Goal: Transaction & Acquisition: Purchase product/service

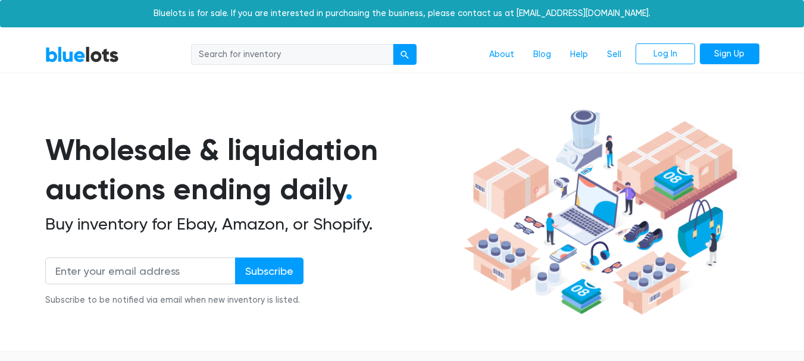
click at [249, 55] on input "search" at bounding box center [292, 54] width 202 height 21
type input "amazon"
click at [393, 44] on button "submit" at bounding box center [405, 54] width 24 height 21
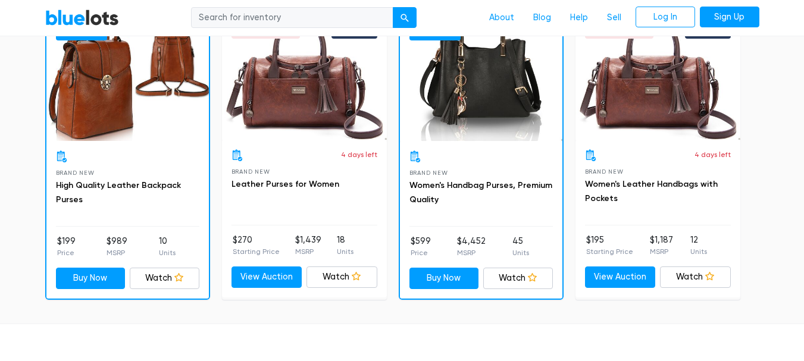
scroll to position [916, 0]
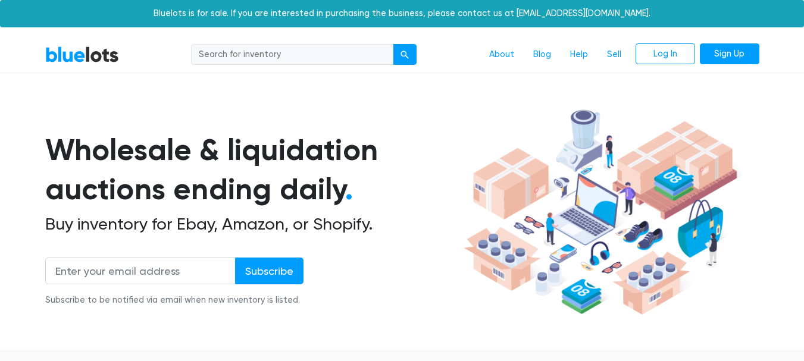
click at [320, 55] on input "search" at bounding box center [292, 54] width 202 height 21
type input "amazon"
click at [393, 44] on button "submit" at bounding box center [405, 54] width 24 height 21
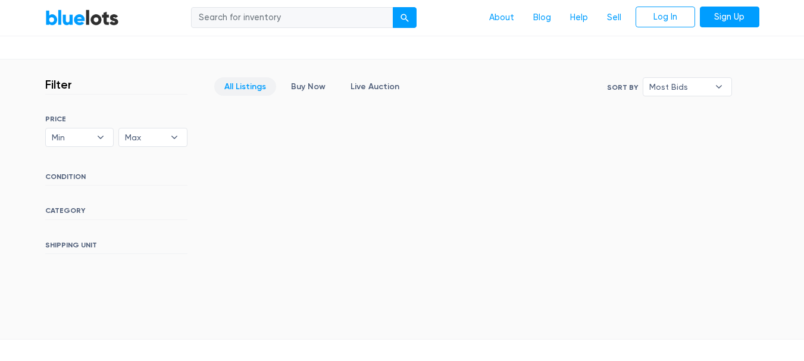
scroll to position [244, 0]
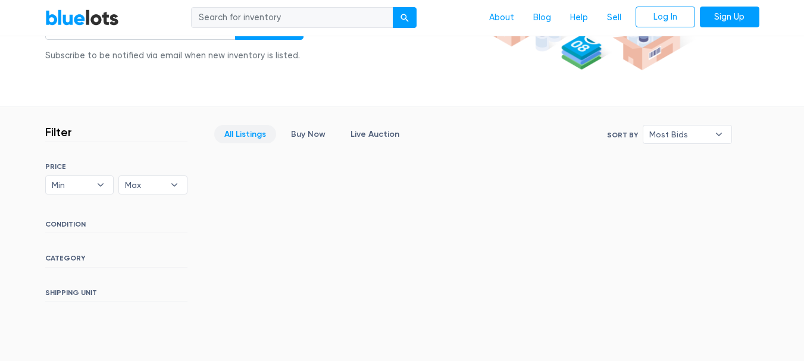
click at [249, 134] on link "All Listings" at bounding box center [245, 134] width 62 height 18
click at [101, 12] on link "BlueLots" at bounding box center [82, 17] width 74 height 17
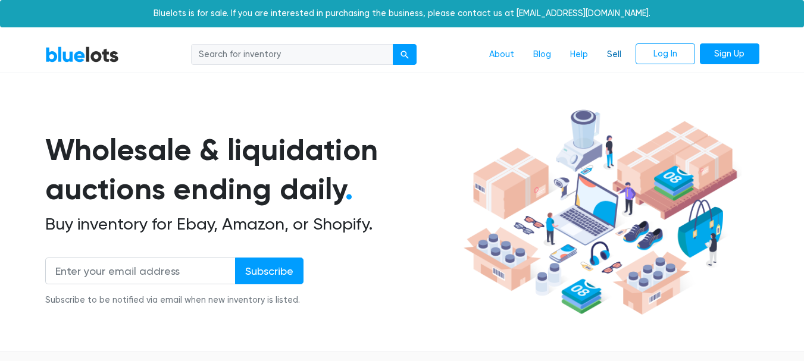
click at [610, 49] on link "Sell" at bounding box center [613, 54] width 33 height 23
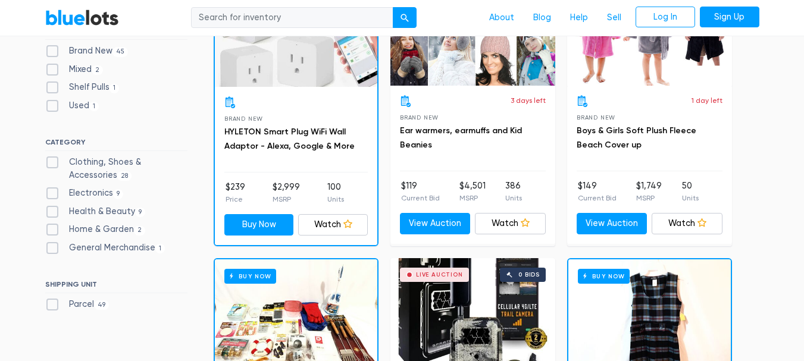
scroll to position [398, 0]
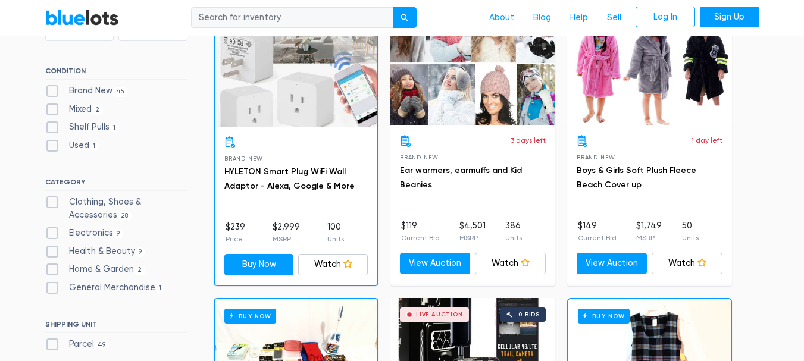
click at [61, 250] on label "Health & Beauty 9" at bounding box center [95, 251] width 101 height 13
click at [53, 250] on Beauty"] "Health & Beauty 9" at bounding box center [49, 249] width 8 height 8
checkbox Beauty"] "true"
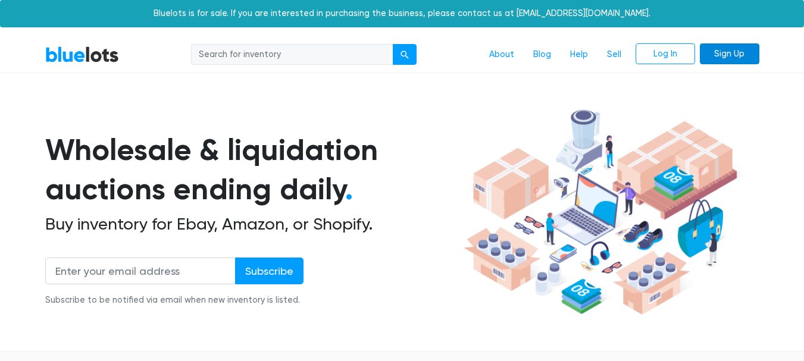
click at [749, 48] on link "Sign Up" at bounding box center [729, 53] width 59 height 21
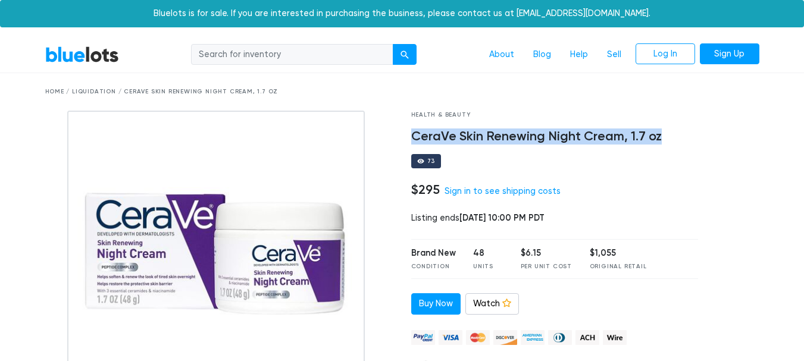
drag, startPoint x: 410, startPoint y: 139, endPoint x: 668, endPoint y: 133, distance: 258.2
click at [668, 133] on div "Health & Beauty CeraVe Skin Renewing Night Cream, 1.7 oz 73 $295 Sign in to see…" at bounding box center [554, 285] width 305 height 349
copy h4 "CeraVe Skin Renewing Night Cream, 1.7 oz"
